Goal: Information Seeking & Learning: Learn about a topic

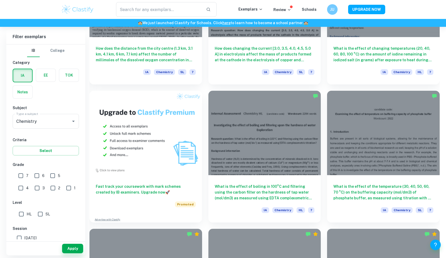
scroll to position [357, 0]
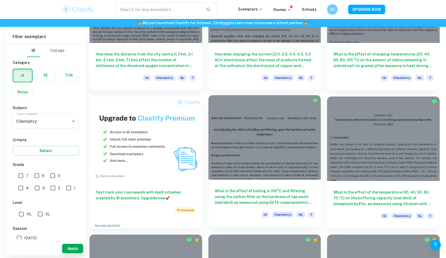
click at [225, 134] on div at bounding box center [264, 137] width 113 height 84
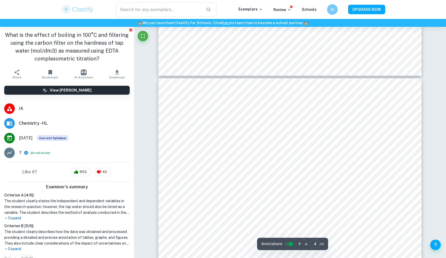
type input "3"
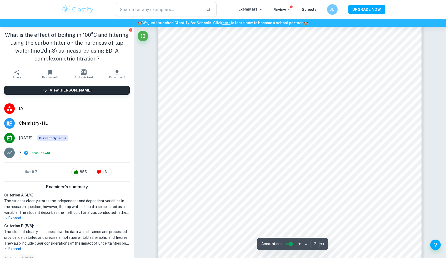
scroll to position [868, 0]
type input "4"
